Goal: Task Accomplishment & Management: Manage account settings

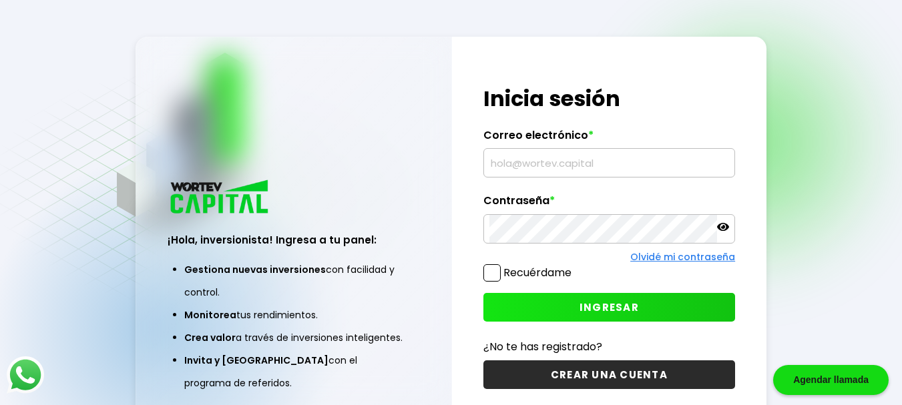
click at [535, 159] on input "text" at bounding box center [609, 163] width 240 height 28
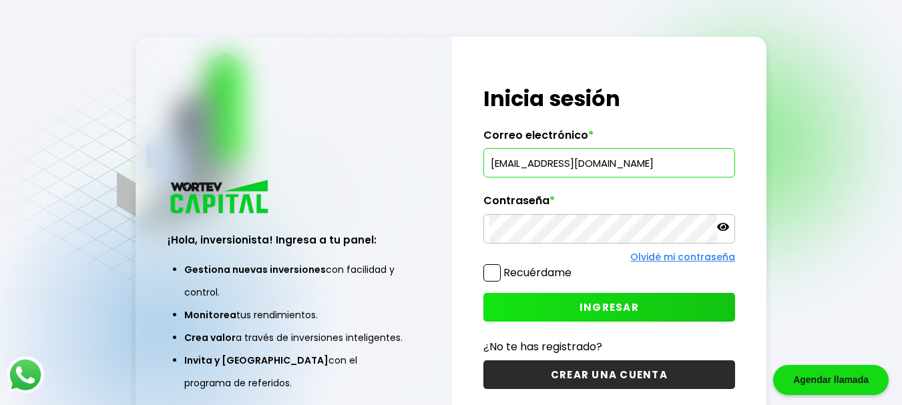
type input "[EMAIL_ADDRESS][DOMAIN_NAME]"
click at [613, 306] on span "INGRESAR" at bounding box center [608, 307] width 59 height 14
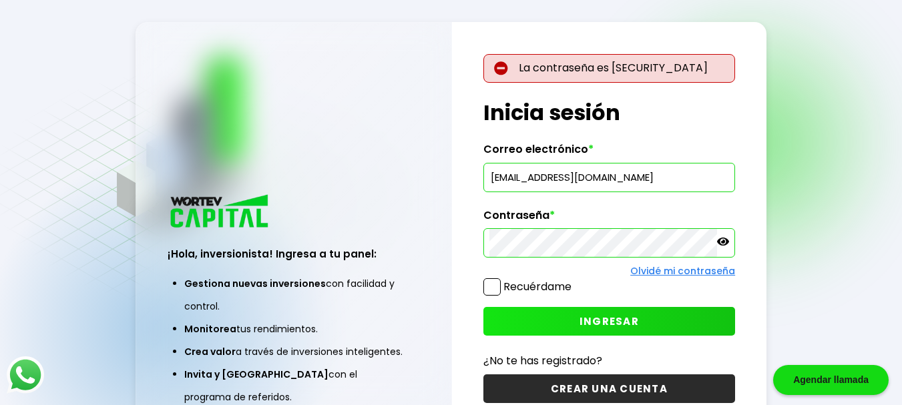
click at [593, 322] on span "INGRESAR" at bounding box center [608, 321] width 59 height 14
click at [720, 239] on icon at bounding box center [723, 242] width 12 height 8
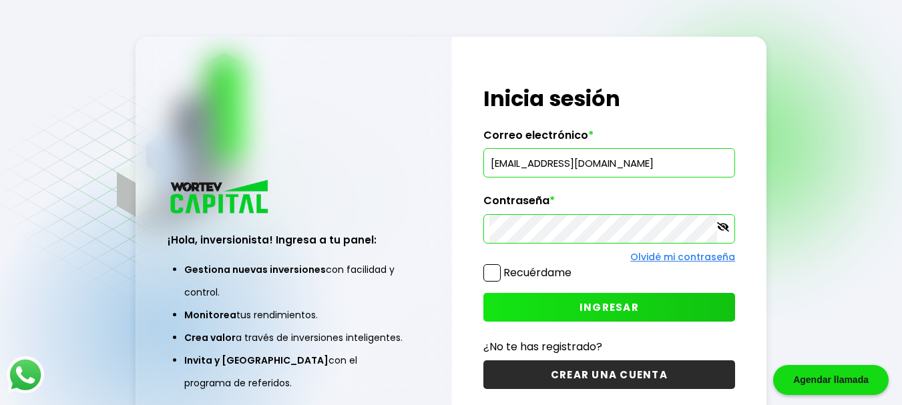
click at [579, 309] on button "INGRESAR" at bounding box center [609, 307] width 252 height 29
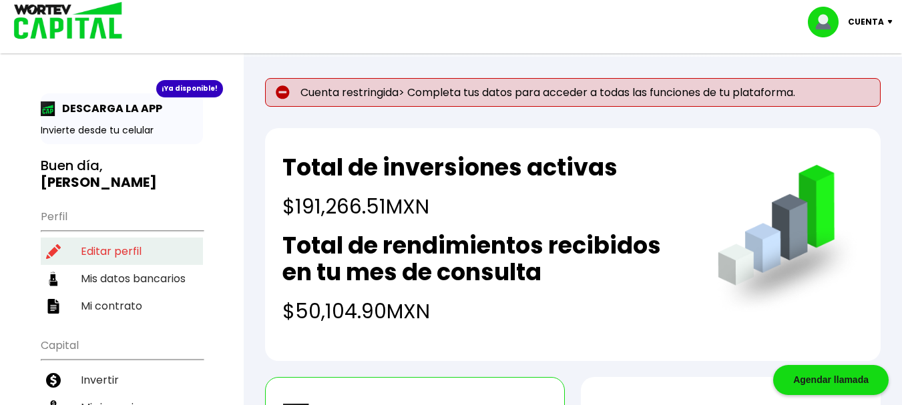
click at [127, 239] on li "Editar perfil" at bounding box center [122, 251] width 162 height 27
select select "Hombre"
select select "Licenciatura"
select select "DF"
select select "Santander"
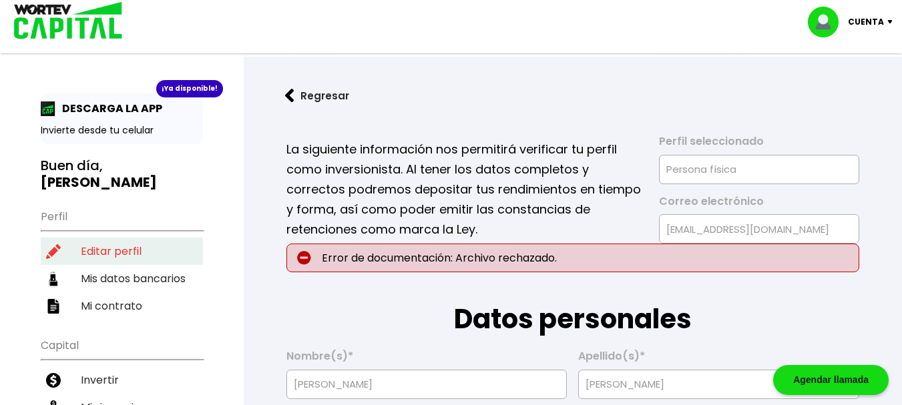
type input "[DATE]"
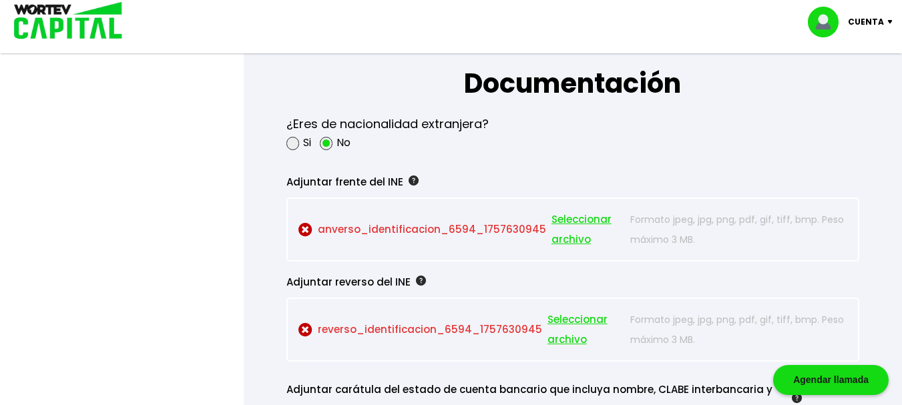
scroll to position [1126, 0]
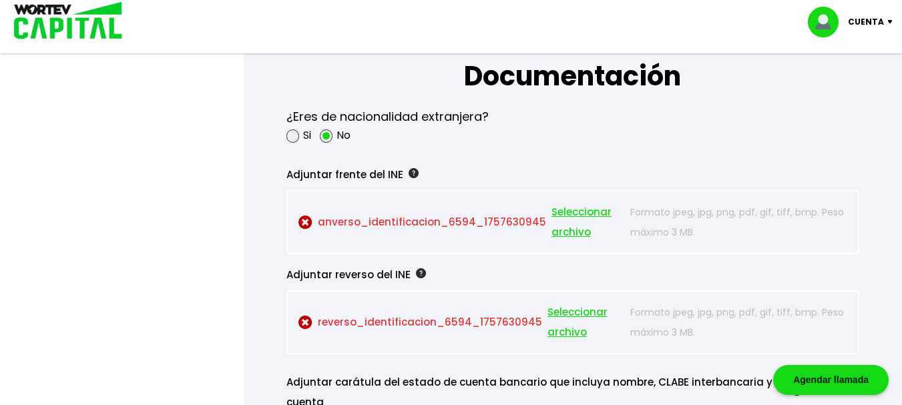
click at [563, 213] on span "Seleccionar archivo" at bounding box center [587, 222] width 73 height 40
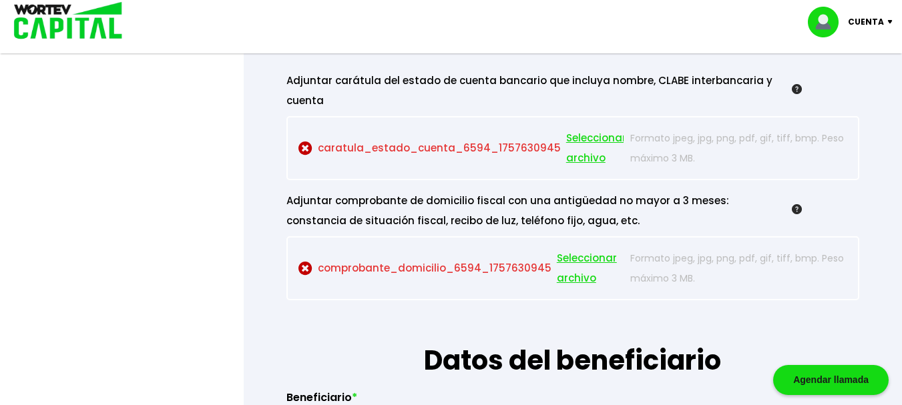
scroll to position [1428, 0]
click at [571, 257] on span "Seleccionar archivo" at bounding box center [590, 268] width 67 height 40
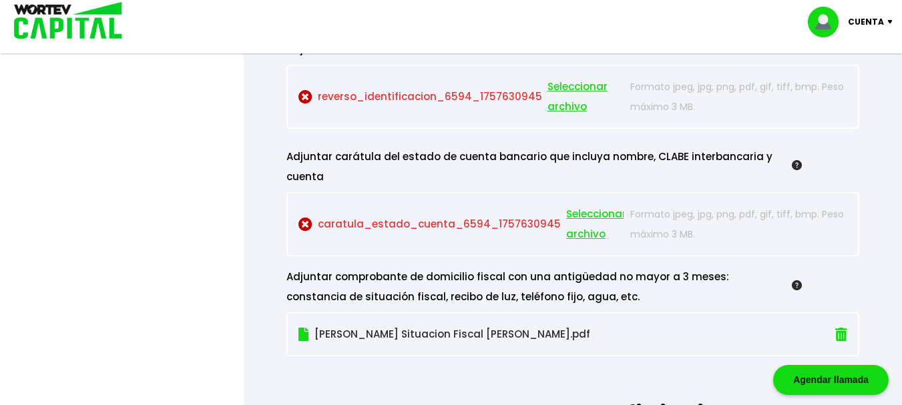
scroll to position [1348, 0]
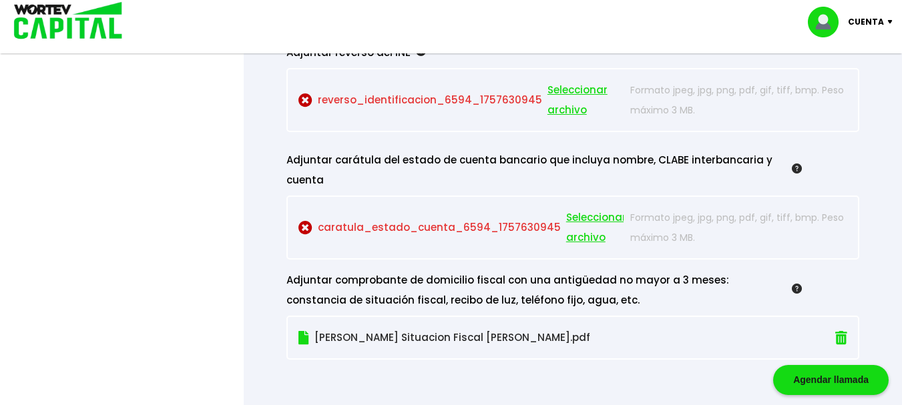
click at [581, 224] on span "Seleccionar archivo" at bounding box center [596, 228] width 60 height 40
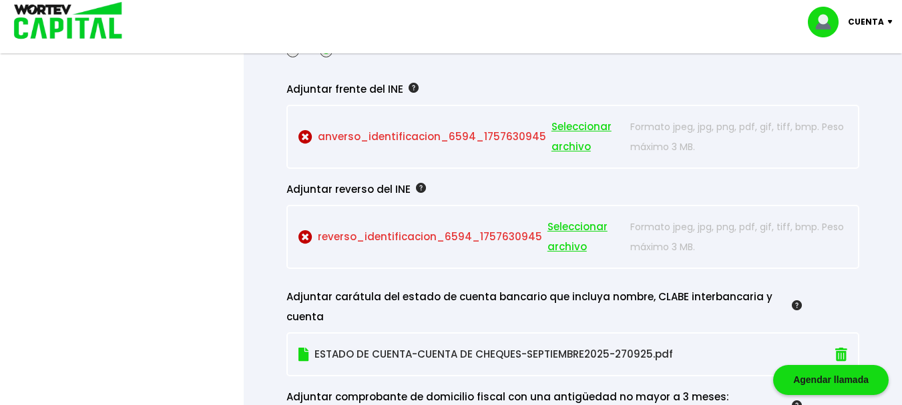
scroll to position [1210, 0]
click at [210, 189] on div at bounding box center [451, 202] width 902 height 405
click at [563, 137] on span "Seleccionar archivo" at bounding box center [587, 138] width 73 height 40
click at [577, 129] on span "Seleccionar archivo" at bounding box center [587, 138] width 73 height 40
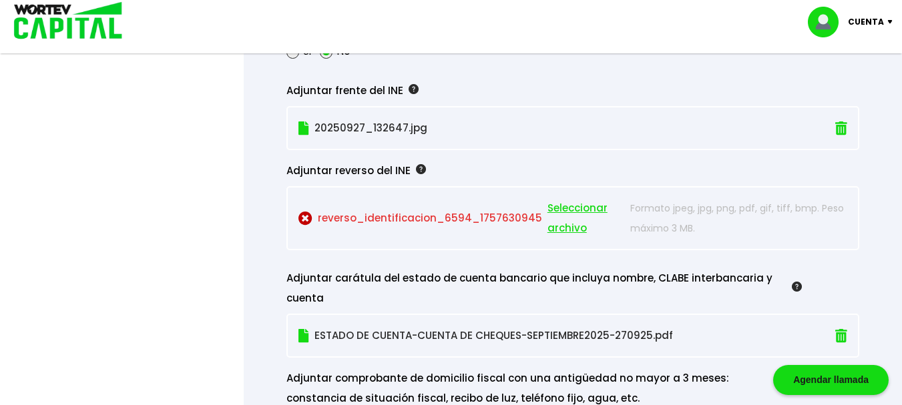
click at [549, 209] on span "Seleccionar archivo" at bounding box center [585, 218] width 77 height 40
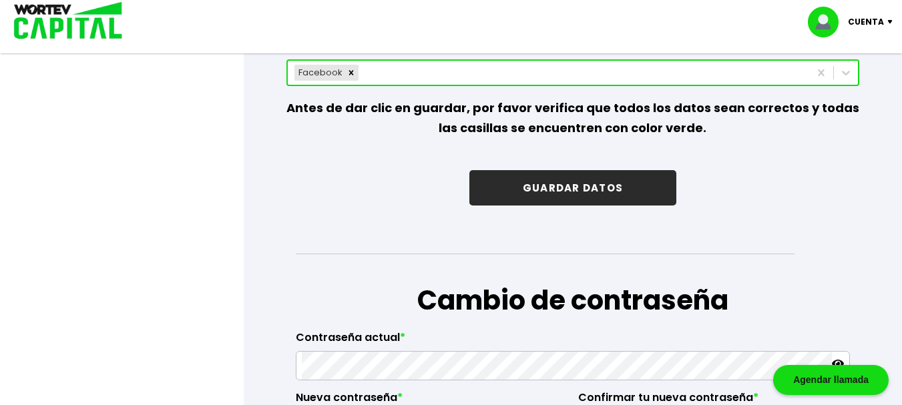
scroll to position [2042, 0]
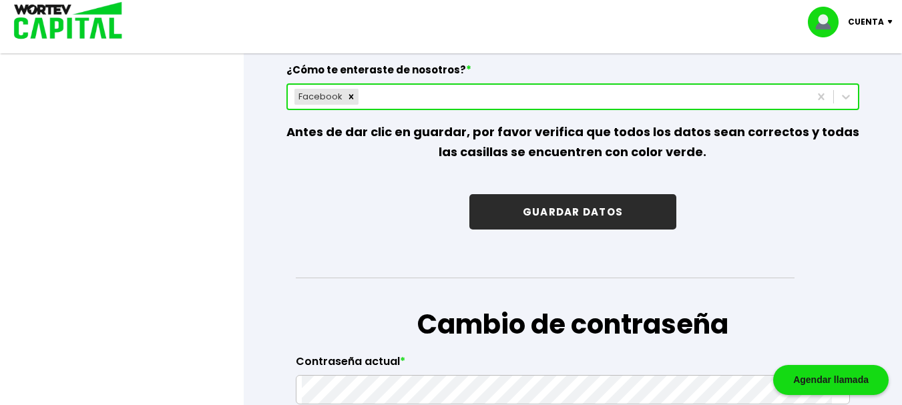
click at [571, 206] on button "GUARDAR DATOS" at bounding box center [572, 211] width 207 height 35
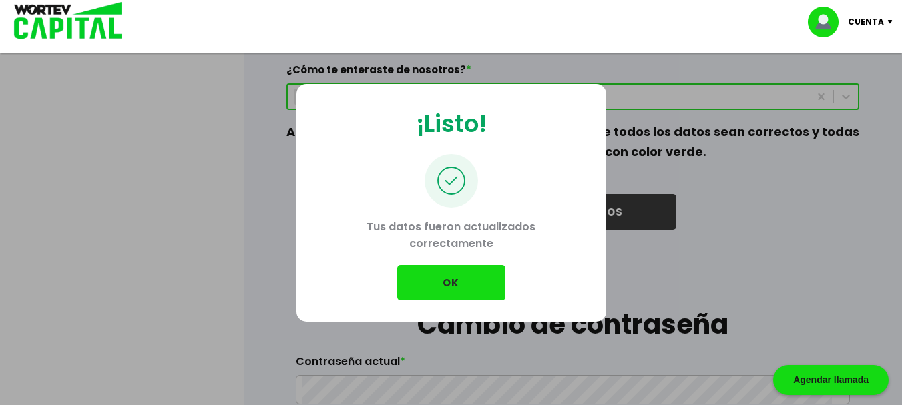
click at [447, 282] on button "OK" at bounding box center [451, 282] width 108 height 35
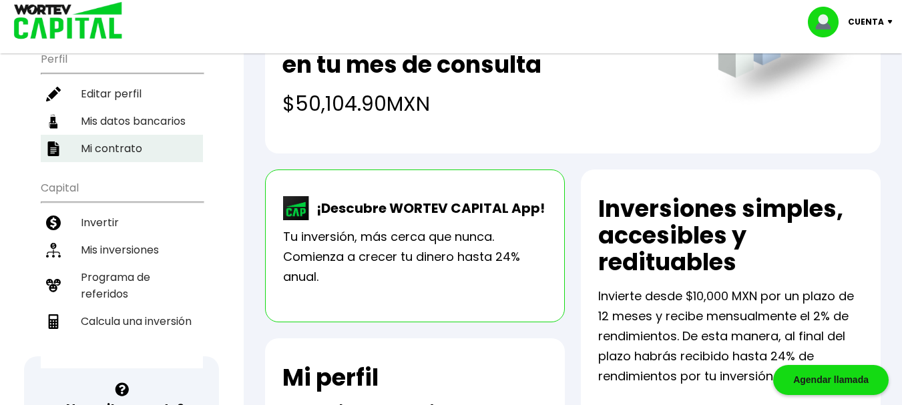
scroll to position [160, 0]
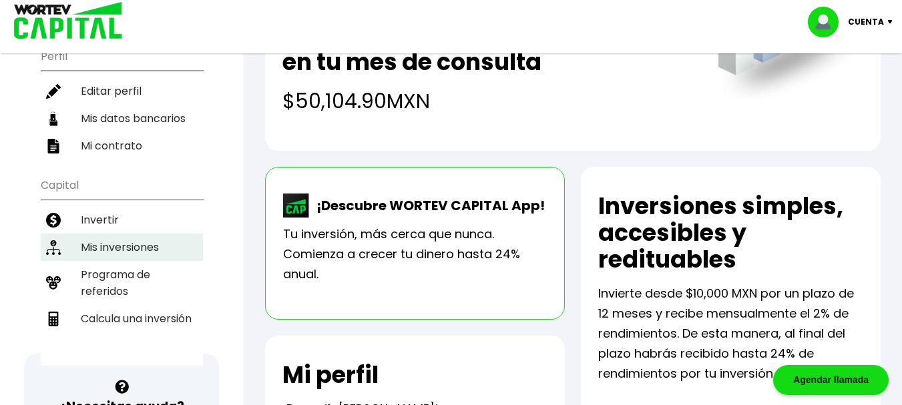
click at [125, 234] on li "Mis inversiones" at bounding box center [122, 247] width 162 height 27
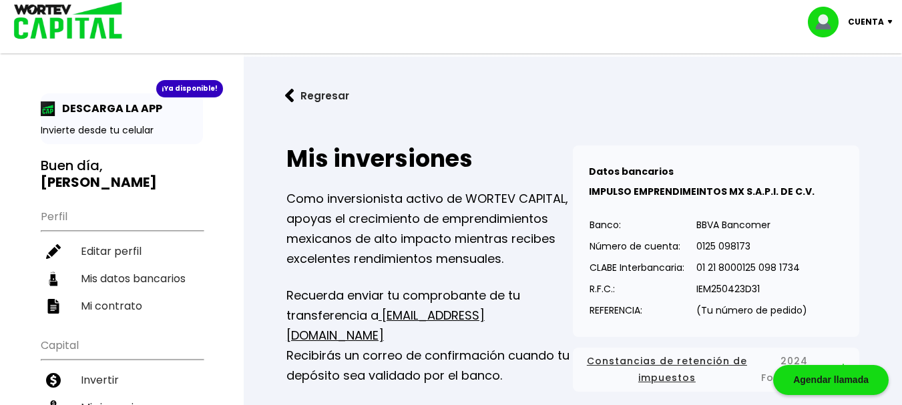
click at [870, 19] on p "Cuenta" at bounding box center [866, 22] width 36 height 20
click at [842, 86] on li "Cerrar sesión" at bounding box center [851, 88] width 107 height 27
